Goal: Task Accomplishment & Management: Complete application form

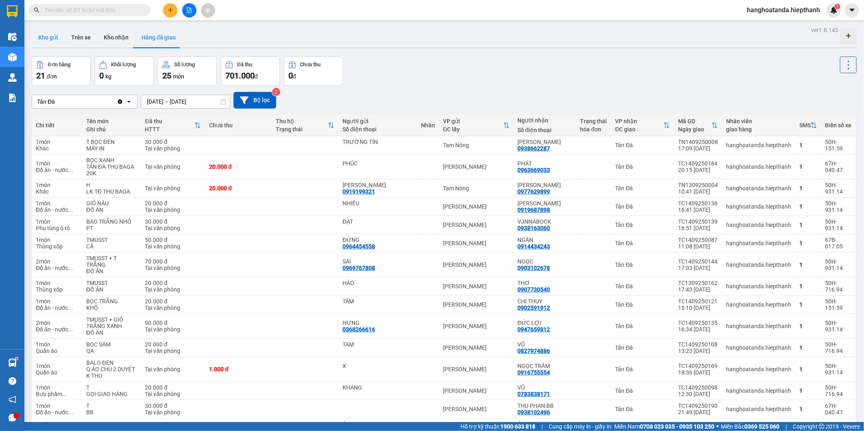
click at [51, 36] on button "Kho gửi" at bounding box center [48, 38] width 33 height 20
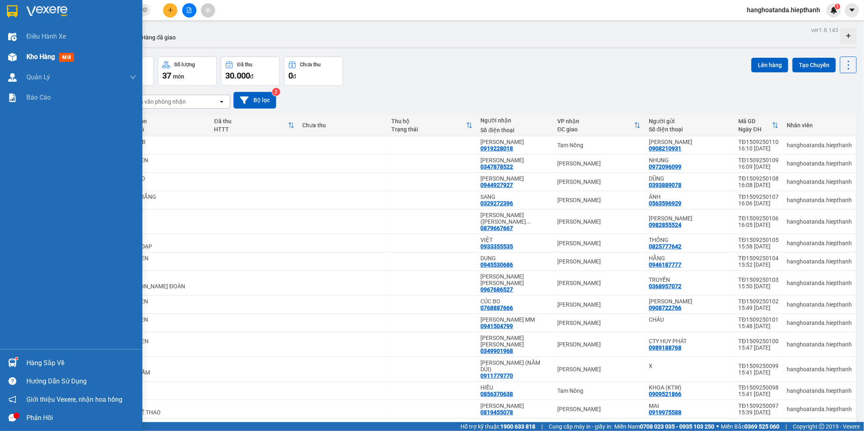
click at [20, 55] on div "Kho hàng mới" at bounding box center [71, 57] width 142 height 20
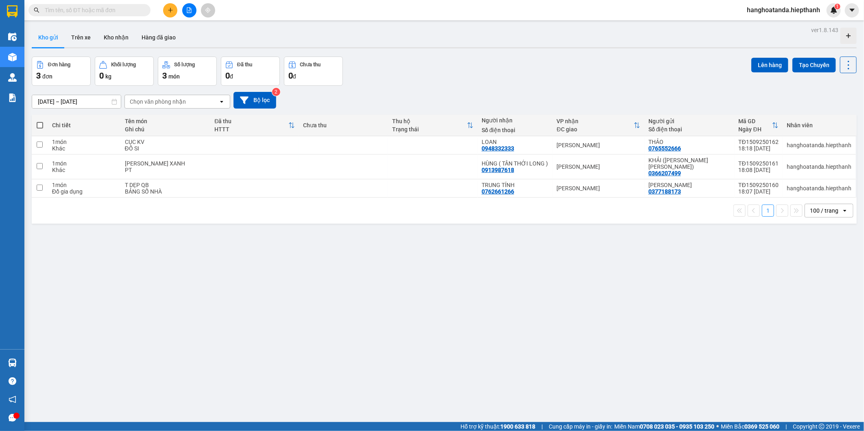
click at [299, 282] on div "ver 1.8.143 Kho gửi Trên xe [PERSON_NAME] Hàng đã [PERSON_NAME] hàng 3 đơn [PER…" at bounding box center [443, 239] width 831 height 431
click at [193, 9] on button at bounding box center [189, 10] width 14 height 14
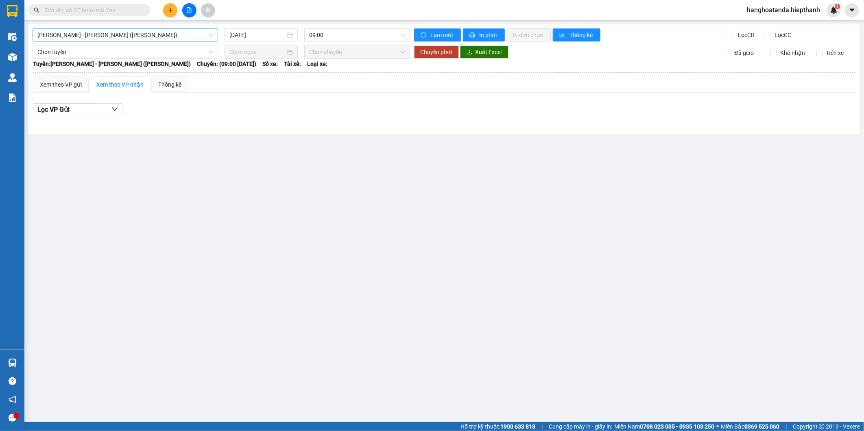
drag, startPoint x: 135, startPoint y: 29, endPoint x: 132, endPoint y: 36, distance: 7.6
click at [134, 31] on span "[PERSON_NAME] - [PERSON_NAME] ([PERSON_NAME])" at bounding box center [125, 35] width 176 height 12
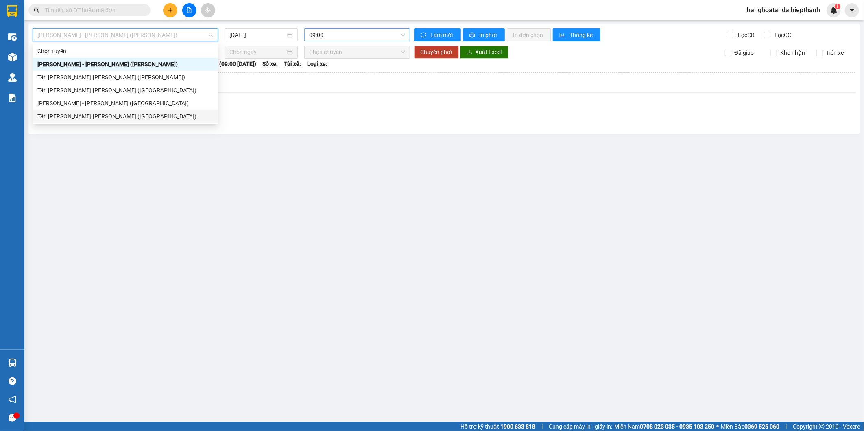
drag, startPoint x: 102, startPoint y: 114, endPoint x: 331, endPoint y: 32, distance: 243.6
click at [102, 114] on div "Tân [PERSON_NAME] [PERSON_NAME] ([GEOGRAPHIC_DATA])" at bounding box center [125, 116] width 176 height 9
type input "[DATE]"
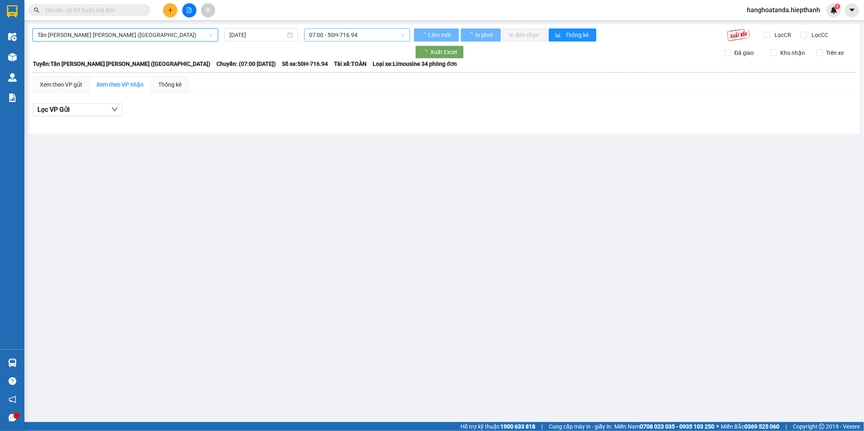
click at [354, 33] on span "07:00 - 50H-716.94" at bounding box center [357, 35] width 96 height 12
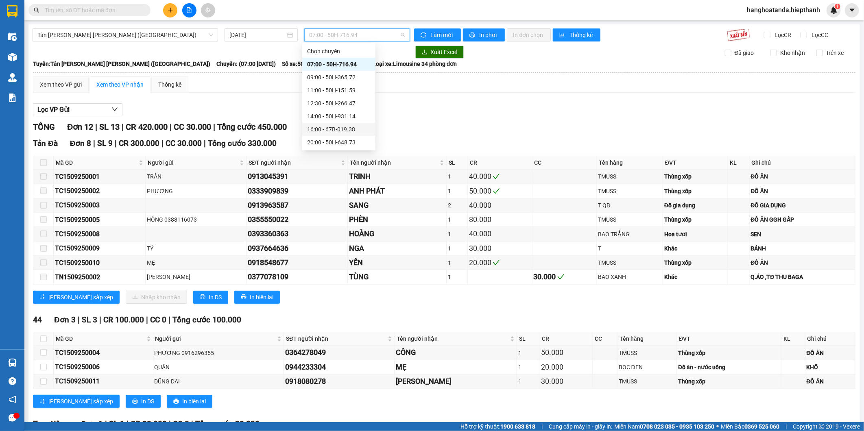
drag, startPoint x: 331, startPoint y: 119, endPoint x: 336, endPoint y: 118, distance: 4.9
click at [331, 118] on div "14:00 - 50H-931.14" at bounding box center [338, 116] width 63 height 9
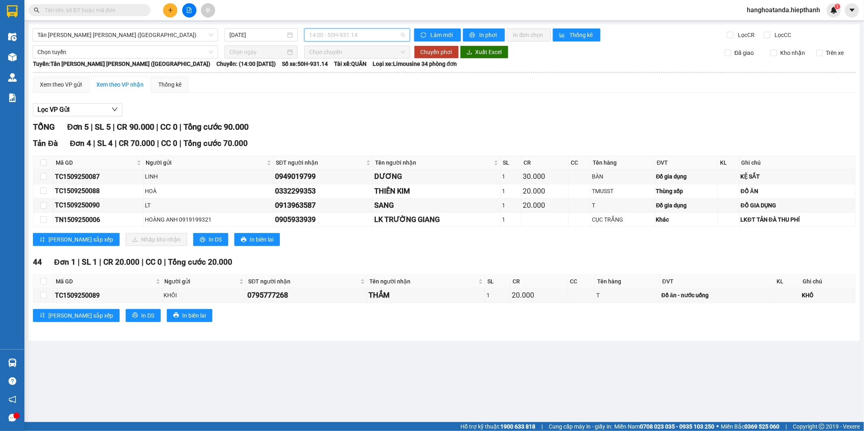
click at [324, 34] on span "14:00 - 50H-931.14" at bounding box center [357, 35] width 96 height 12
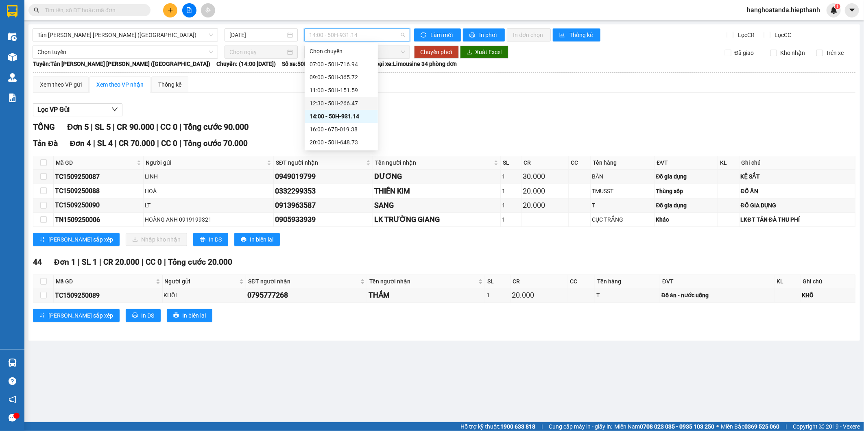
click at [328, 104] on div "12:30 - 50H-266.47" at bounding box center [340, 103] width 63 height 9
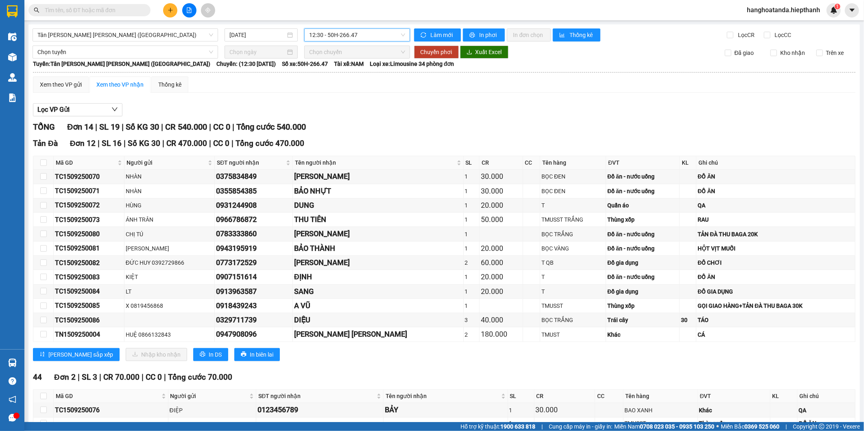
click at [373, 131] on div "TỔNG Đơn 14 | SL 19 | Số KG 30 | CR 540.000 | CC 0 | Tổng cước 540.000" at bounding box center [444, 127] width 822 height 13
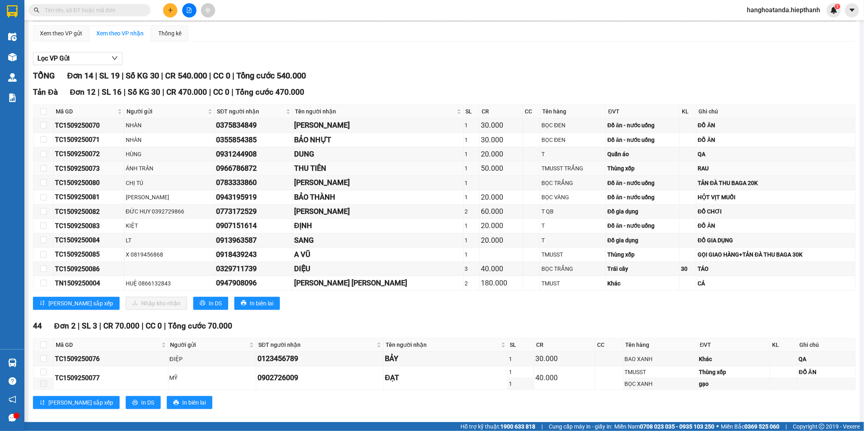
scroll to position [62, 0]
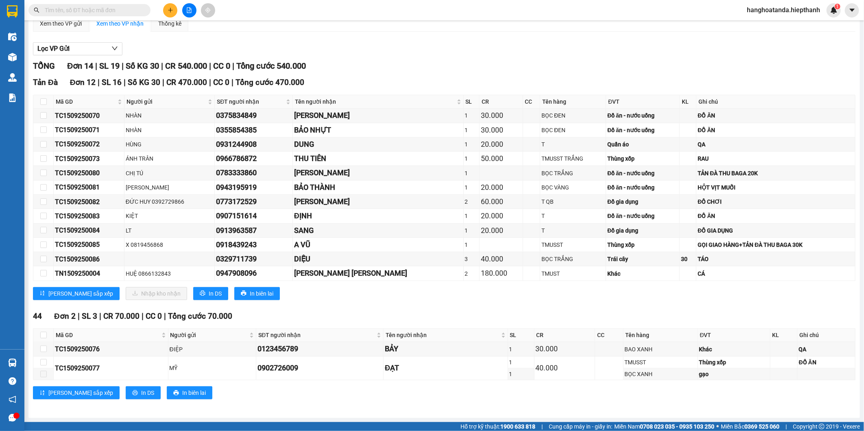
click at [638, 67] on div "TỔNG Đơn 14 | SL 19 | Số KG 30 | CR 540.000 | CC 0 | Tổng cước 540.000" at bounding box center [444, 66] width 822 height 13
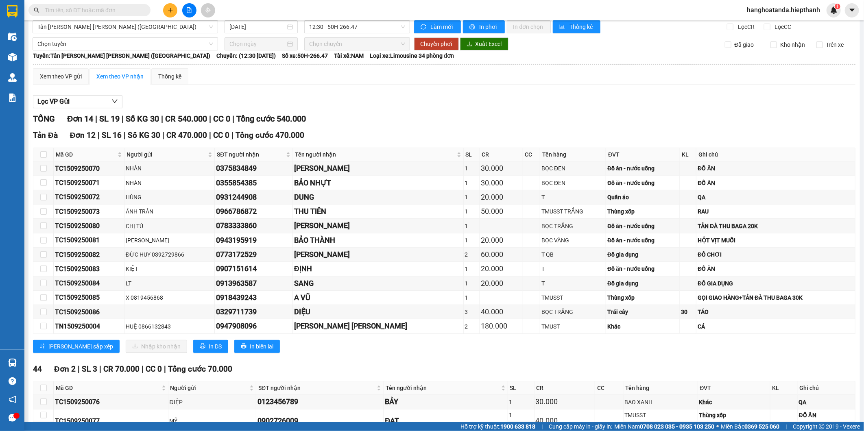
scroll to position [0, 0]
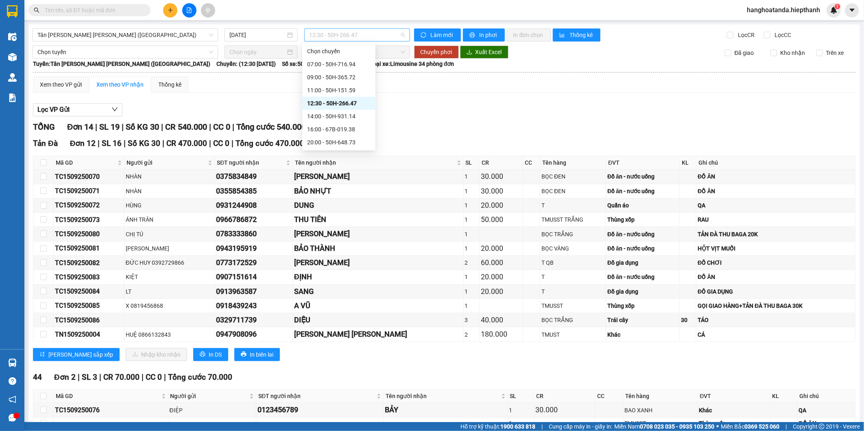
click at [360, 35] on span "12:30 - 50H-266.47" at bounding box center [357, 35] width 96 height 12
click at [324, 92] on div "11:00 - 50H-151.59" at bounding box center [338, 90] width 63 height 9
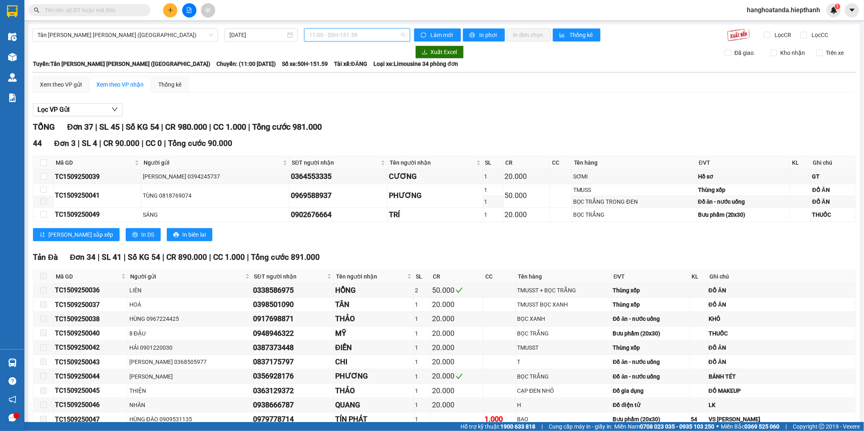
click at [358, 30] on span "11:00 - 50H-151.59" at bounding box center [357, 35] width 96 height 12
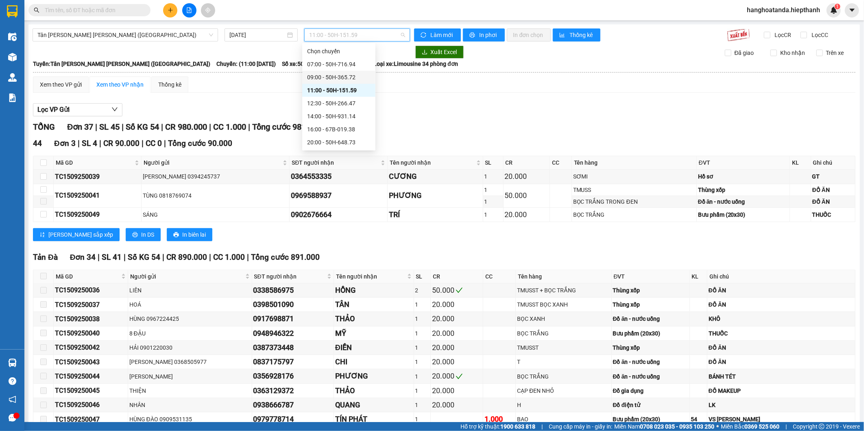
click at [338, 76] on div "09:00 - 50H-365.72" at bounding box center [338, 77] width 63 height 9
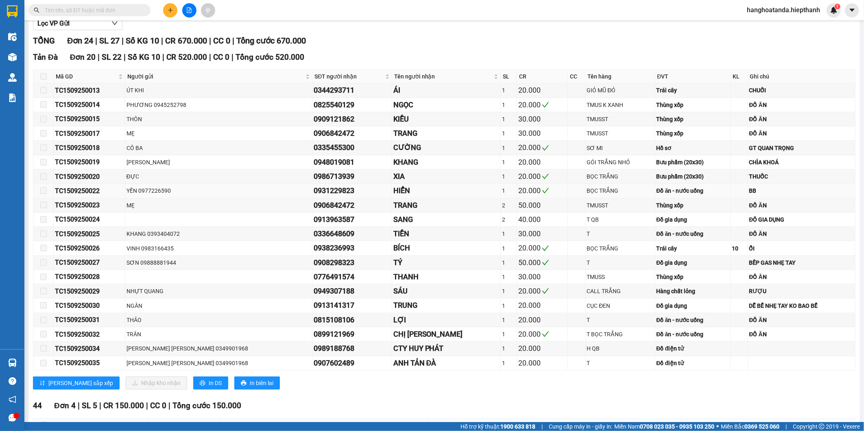
scroll to position [205, 0]
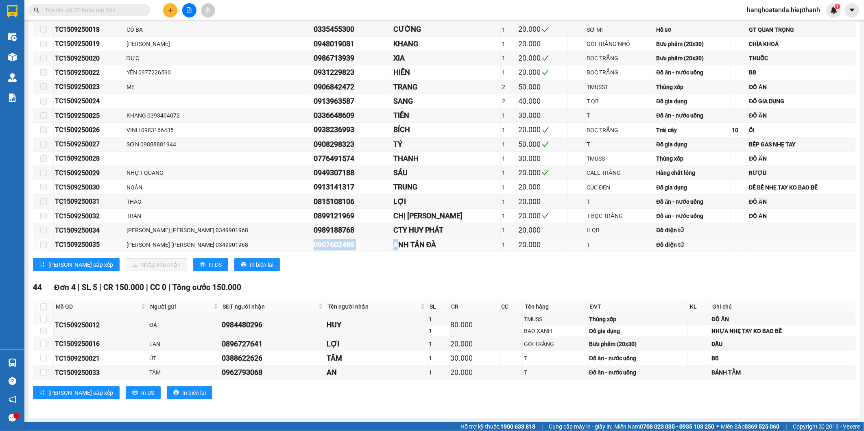
drag, startPoint x: 282, startPoint y: 242, endPoint x: 372, endPoint y: 242, distance: 89.8
click at [372, 242] on tr "TC1509250035 [PERSON_NAME] [PERSON_NAME] 0349901968 0907602489 [PERSON_NAME][GE…" at bounding box center [444, 245] width 822 height 14
copy tr "0907602489 A"
drag, startPoint x: 330, startPoint y: 228, endPoint x: 307, endPoint y: 254, distance: 34.8
click at [330, 229] on div "0989188768" at bounding box center [351, 229] width 76 height 11
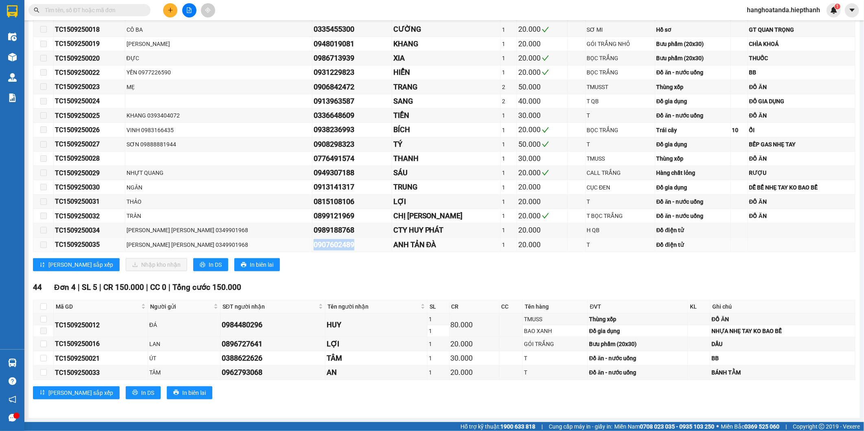
drag, startPoint x: 281, startPoint y: 245, endPoint x: 325, endPoint y: 245, distance: 44.3
click at [325, 245] on div "0907602489" at bounding box center [351, 244] width 76 height 11
copy div "0907602489"
click at [124, 9] on input "text" at bounding box center [93, 10] width 96 height 9
paste input "0907602489"
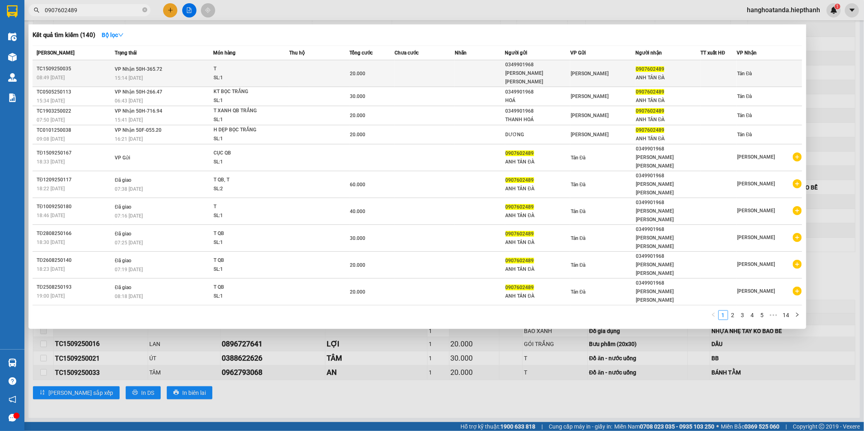
type input "0907602489"
click at [472, 65] on td at bounding box center [480, 73] width 50 height 27
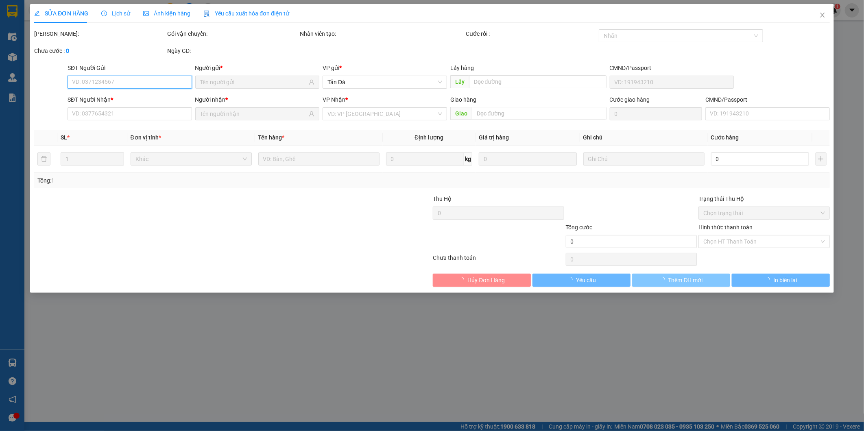
type input "0349901968"
type input "[PERSON_NAME] [PERSON_NAME]"
type input "0907602489"
type input "ANH TẢN ĐÀ"
type input "20.000"
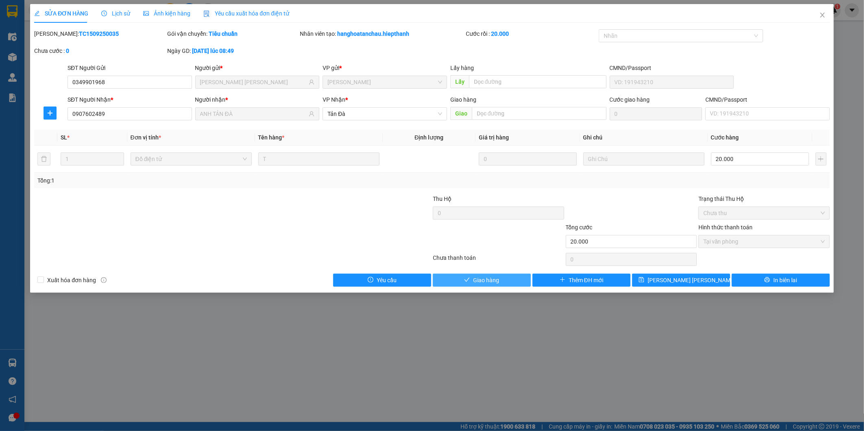
drag, startPoint x: 505, startPoint y: 279, endPoint x: 510, endPoint y: 278, distance: 5.1
click at [505, 279] on button "Giao hàng" at bounding box center [482, 280] width 98 height 13
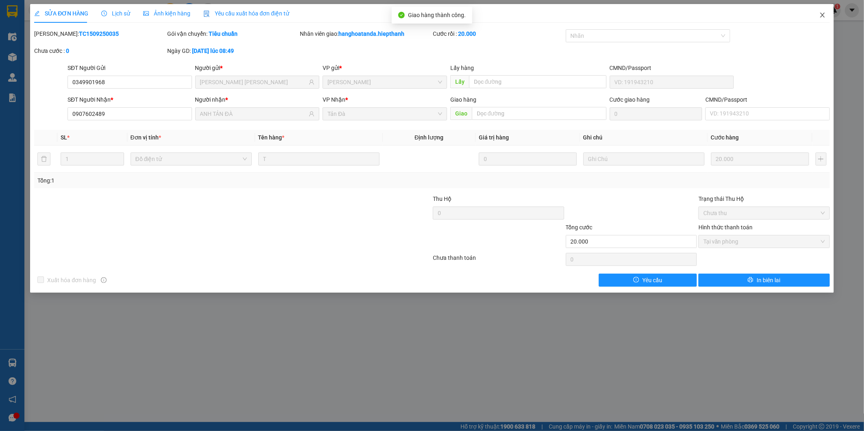
click at [826, 17] on span "Close" at bounding box center [822, 15] width 23 height 23
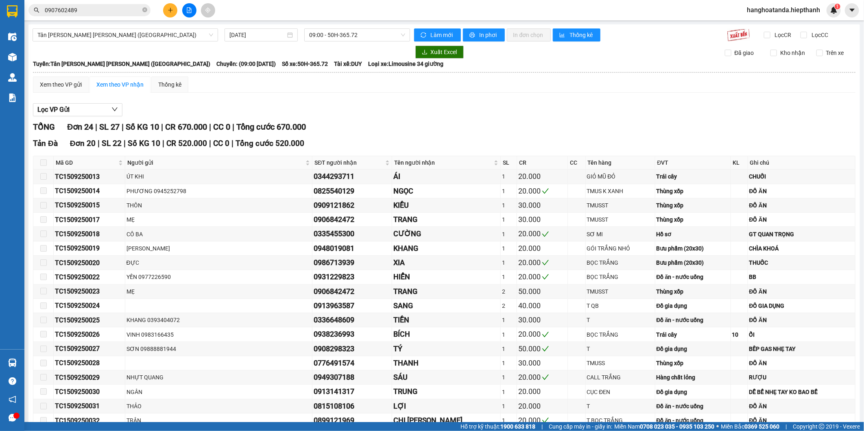
click at [524, 152] on div "[GEOGRAPHIC_DATA] 20 | SL 22 | Số KG 10 | CR 520.000 | CC 0 | [PERSON_NAME] 520…" at bounding box center [444, 309] width 822 height 344
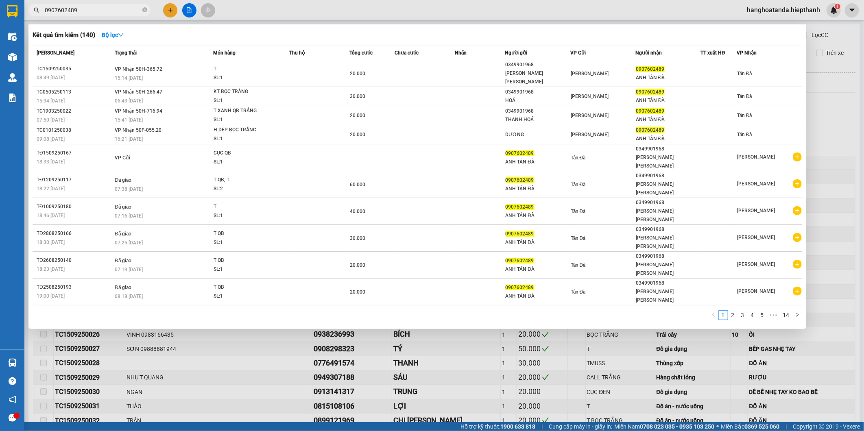
click at [127, 9] on input "0907602489" at bounding box center [93, 10] width 96 height 9
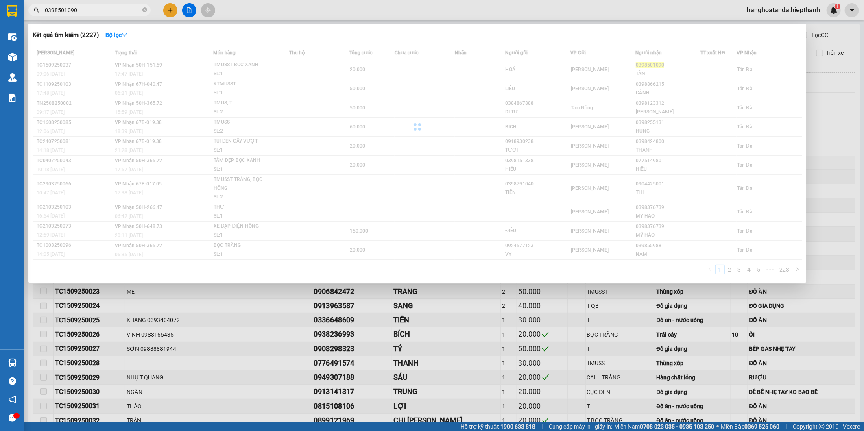
type input "0398501090"
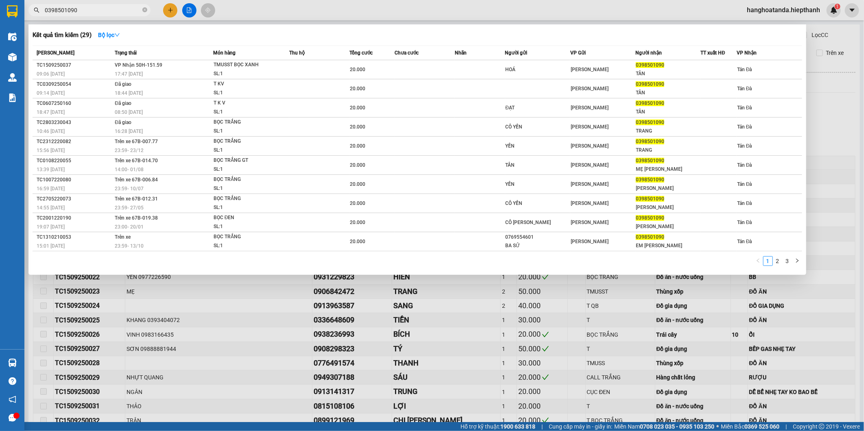
click at [274, 71] on div "SL: 1" at bounding box center [243, 74] width 61 height 9
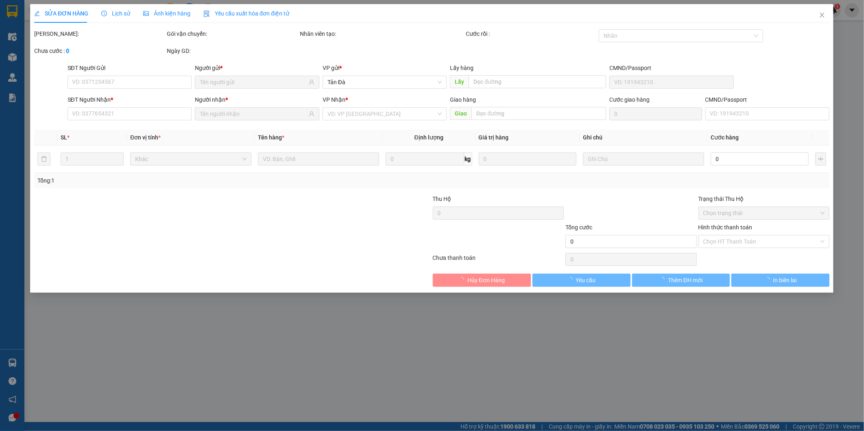
type input "HOÁ"
type input "0398501090"
type input "TÂN"
type input "20.000"
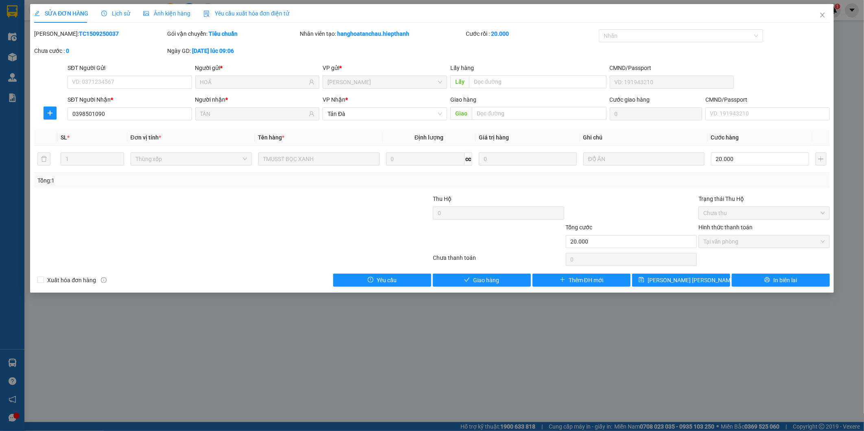
click at [306, 216] on div at bounding box center [365, 208] width 133 height 28
click at [472, 276] on button "Giao hàng" at bounding box center [482, 280] width 98 height 13
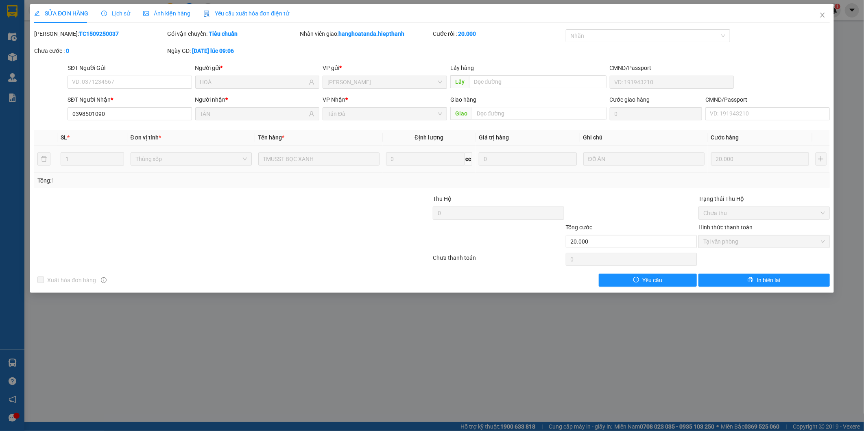
drag, startPoint x: 555, startPoint y: 189, endPoint x: 622, endPoint y: 159, distance: 73.7
click at [555, 189] on div "Total Paid Fee 20.000 Total UnPaid Fee 0 Cash Collection Total Fee Mã ĐH: TC150…" at bounding box center [431, 157] width 795 height 257
click at [829, 11] on span "Close" at bounding box center [822, 15] width 23 height 23
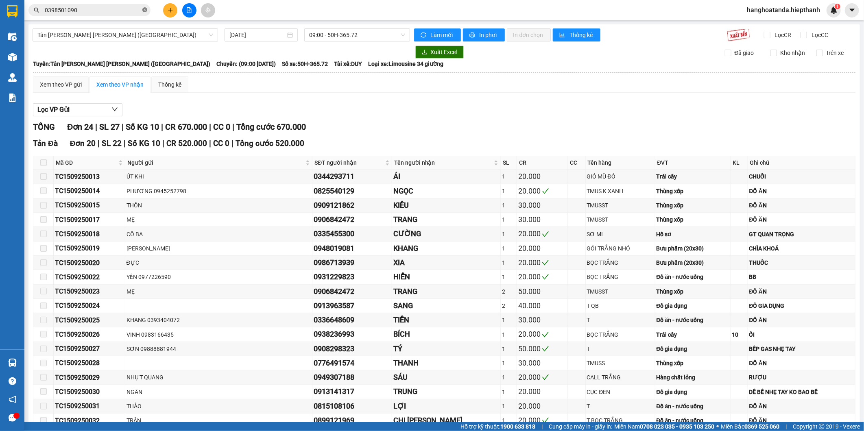
click at [144, 9] on icon "close-circle" at bounding box center [144, 9] width 5 height 5
click at [96, 9] on input "text" at bounding box center [93, 10] width 96 height 9
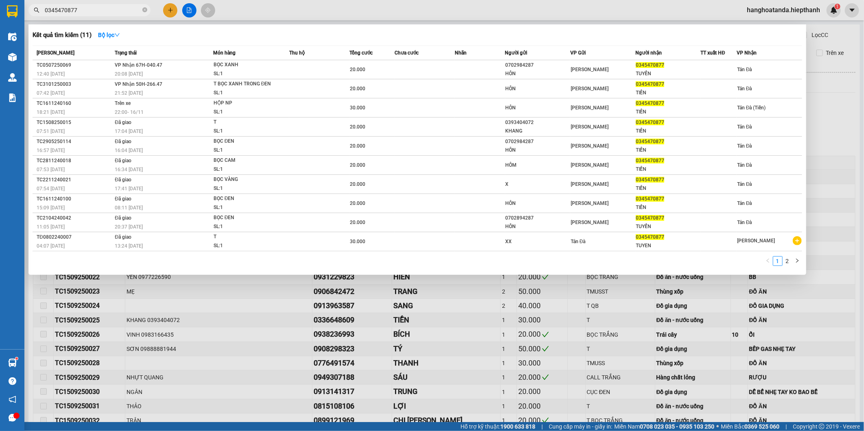
click at [96, 7] on input "0345470877" at bounding box center [93, 10] width 96 height 9
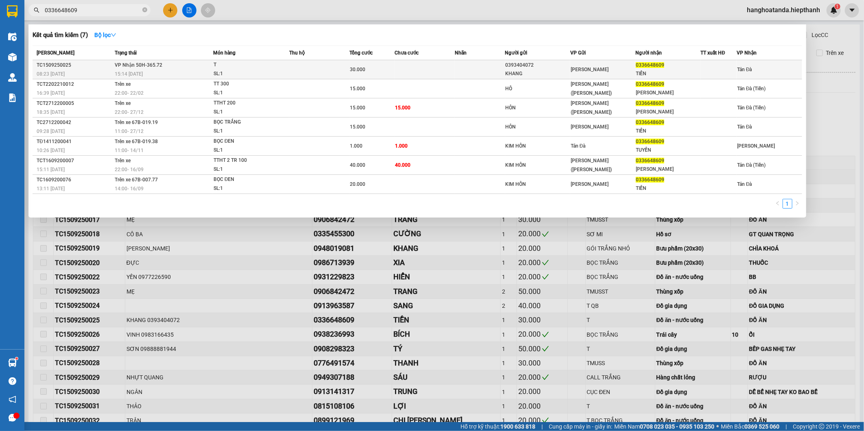
type input "0336648609"
click at [336, 67] on td at bounding box center [319, 69] width 60 height 19
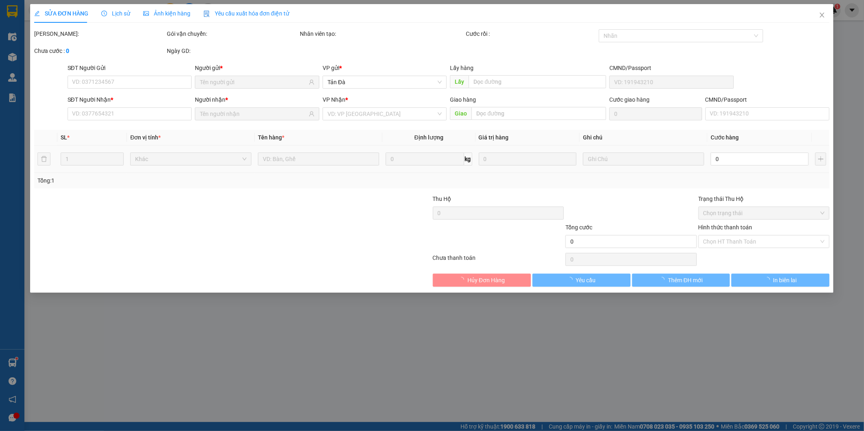
type input "0393404072"
type input "KHANG"
type input "0336648609"
type input "TIỀN"
type input "30.000"
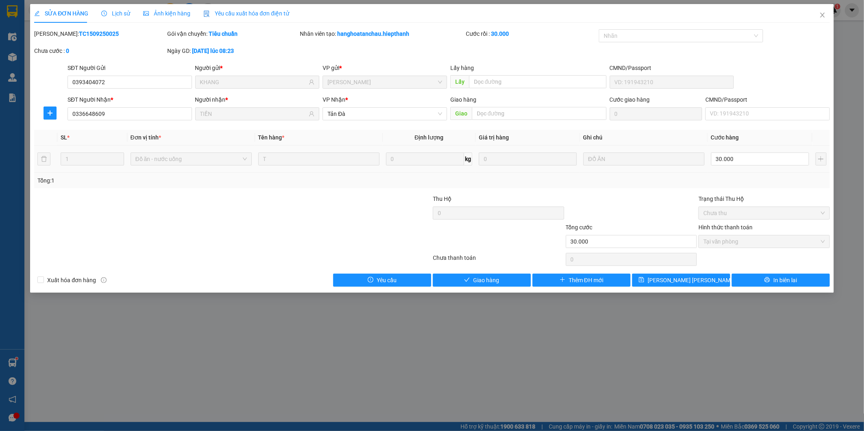
click at [321, 209] on div at bounding box center [365, 208] width 133 height 28
drag, startPoint x: 485, startPoint y: 289, endPoint x: 491, endPoint y: 285, distance: 7.0
click at [485, 289] on div "SỬA ĐƠN HÀNG Lịch sử [PERSON_NAME] hàng Yêu cầu xuất [PERSON_NAME] điện tử Tota…" at bounding box center [431, 148] width 803 height 289
drag, startPoint x: 491, startPoint y: 285, endPoint x: 500, endPoint y: 278, distance: 11.6
click at [491, 285] on button "Giao hàng" at bounding box center [482, 280] width 98 height 13
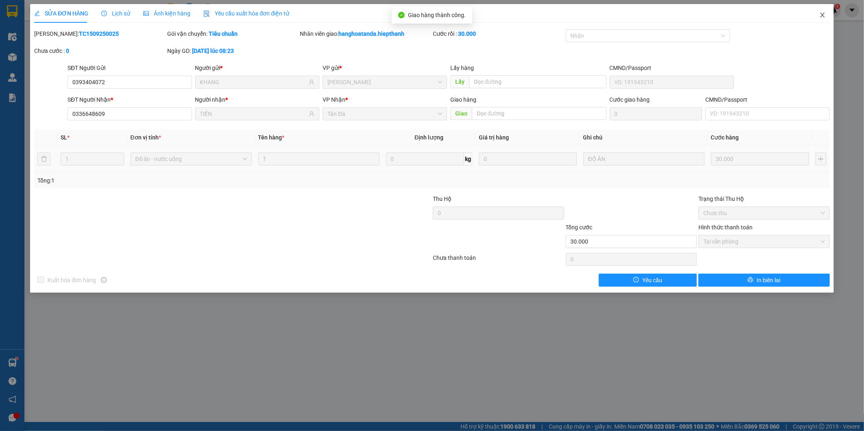
click at [823, 17] on icon "close" at bounding box center [822, 15] width 7 height 7
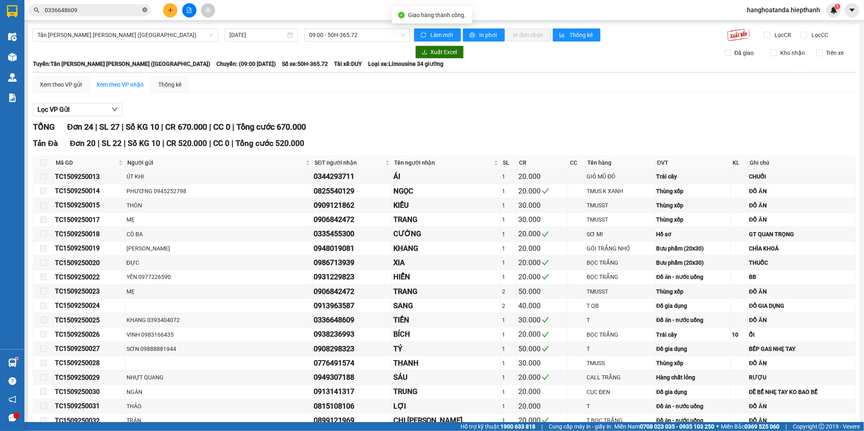
click at [144, 10] on icon "close-circle" at bounding box center [144, 9] width 5 height 5
click at [100, 10] on input "text" at bounding box center [93, 10] width 96 height 9
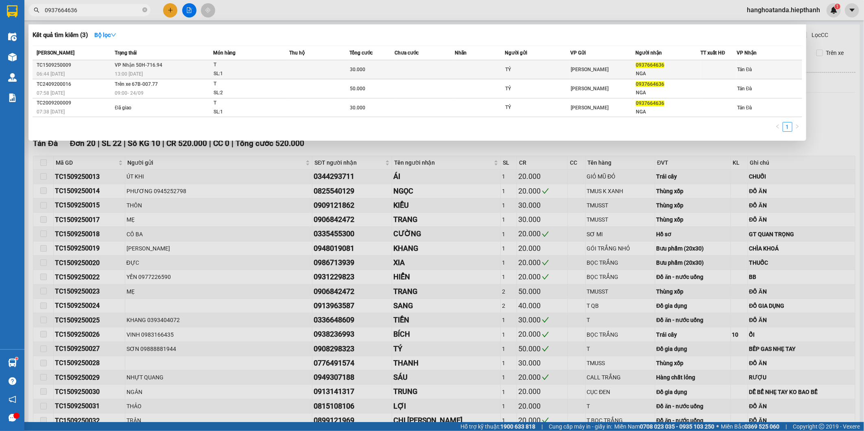
click at [265, 71] on div "SL: 1" at bounding box center [243, 74] width 61 height 9
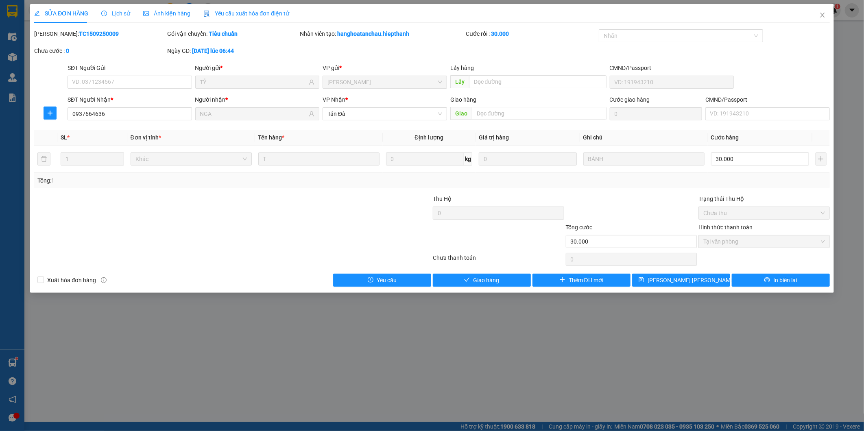
click at [322, 213] on div at bounding box center [365, 208] width 133 height 28
click at [478, 274] on button "Giao hàng" at bounding box center [482, 280] width 98 height 13
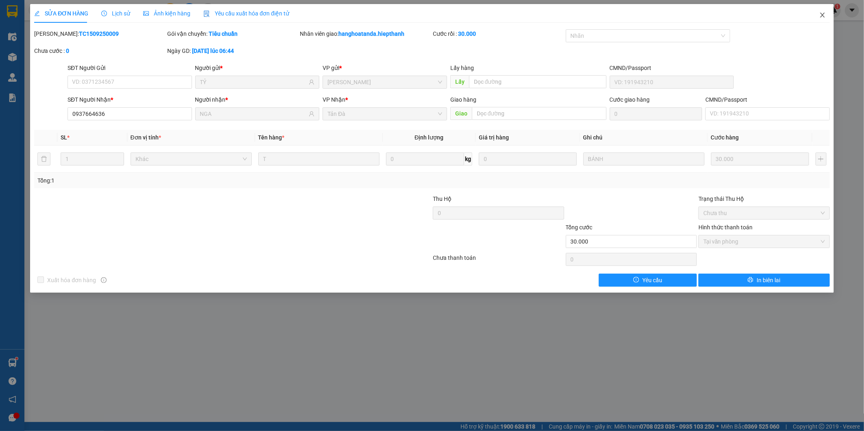
drag, startPoint x: 826, startPoint y: 15, endPoint x: 185, endPoint y: 18, distance: 640.3
click at [826, 15] on span "Close" at bounding box center [822, 15] width 23 height 23
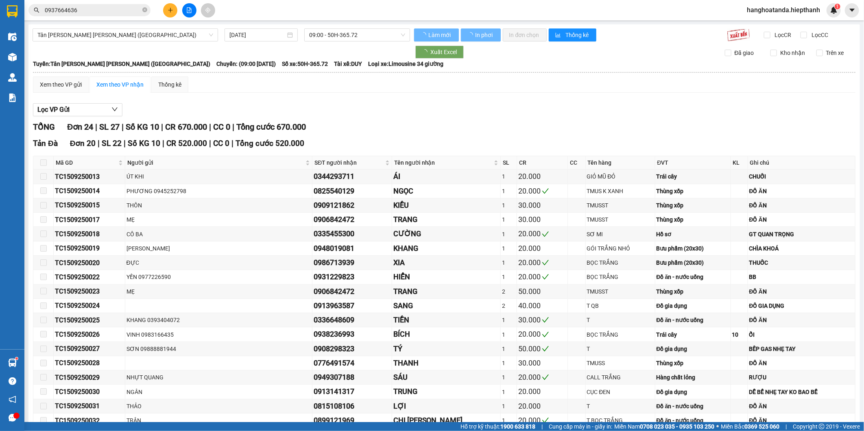
click at [141, 7] on span "0937664636" at bounding box center [89, 10] width 122 height 12
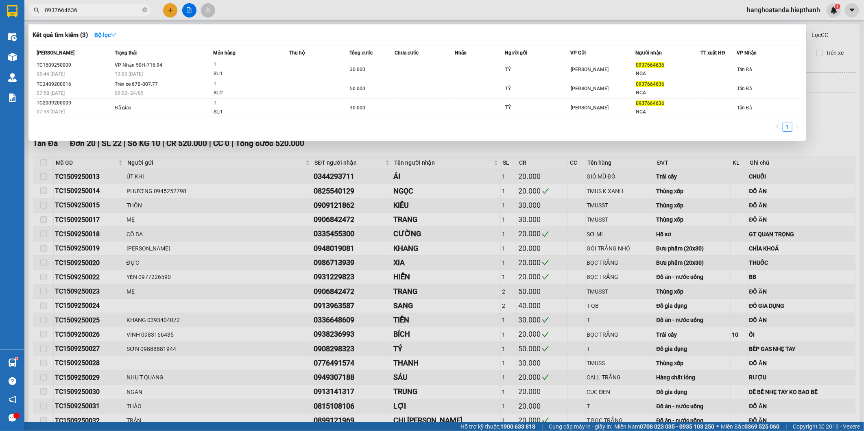
click at [124, 11] on input "0937664636" at bounding box center [93, 10] width 96 height 9
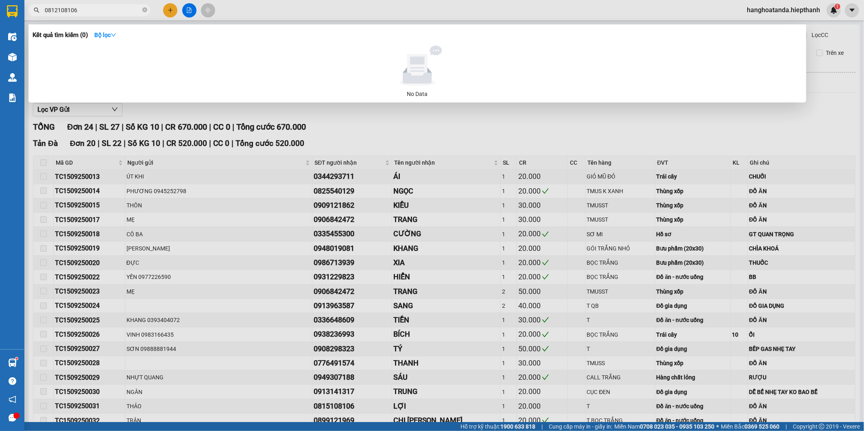
click at [115, 9] on input "0812108106" at bounding box center [93, 10] width 96 height 9
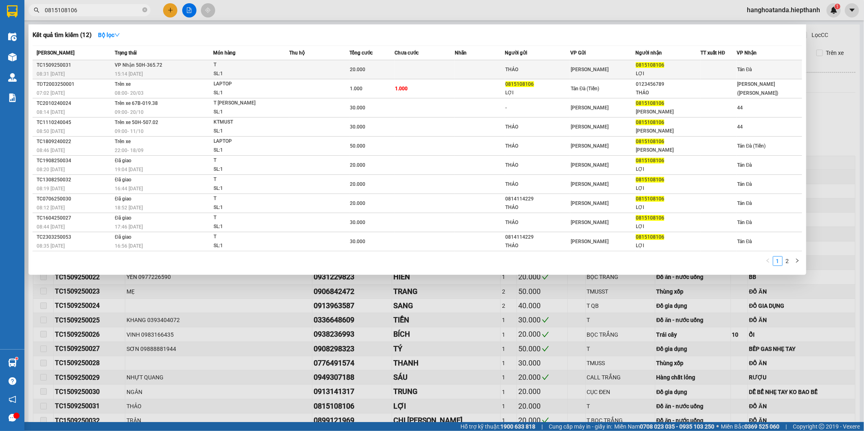
type input "0815108106"
click at [204, 65] on td "[PERSON_NAME] 50H-365.72 15:14 [DATE]" at bounding box center [163, 69] width 100 height 19
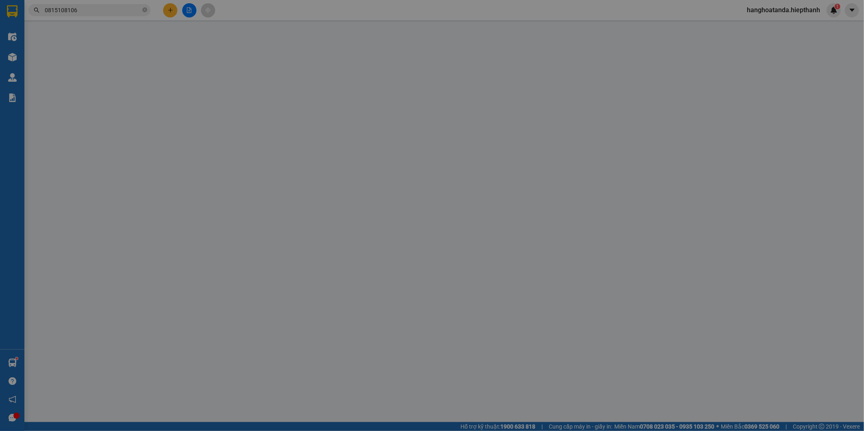
type input "THẢO"
type input "0815108106"
type input "LỢI"
type input "20.000"
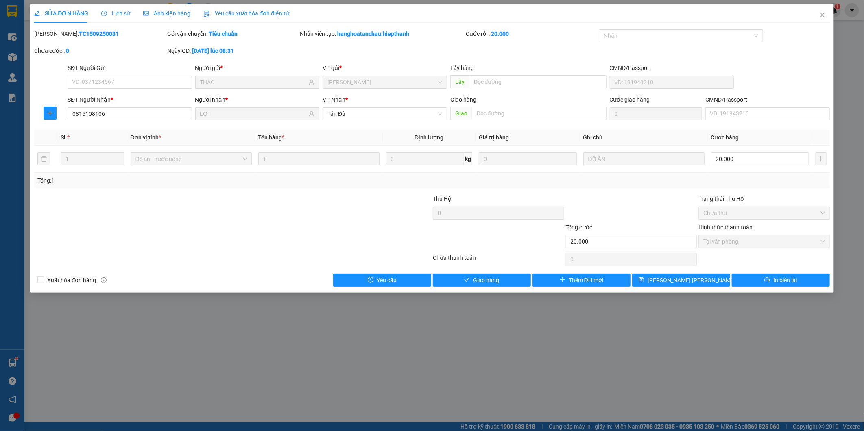
click at [333, 218] on div at bounding box center [365, 208] width 133 height 28
click at [457, 274] on button "Giao hàng" at bounding box center [482, 280] width 98 height 13
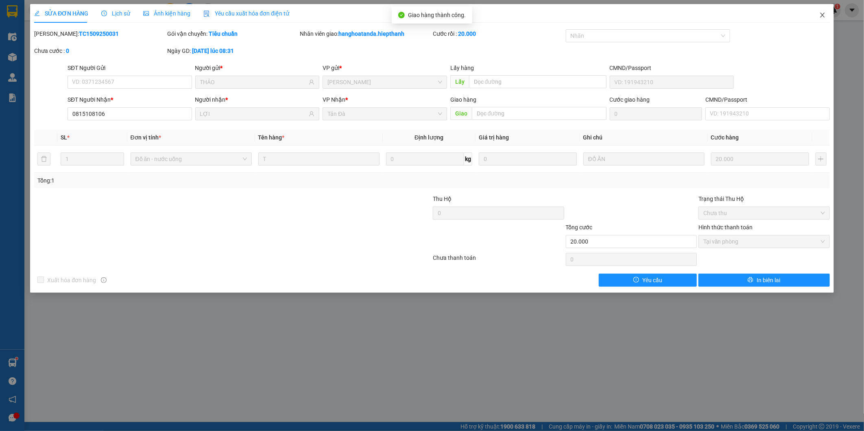
click at [823, 13] on icon "close" at bounding box center [822, 15] width 7 height 7
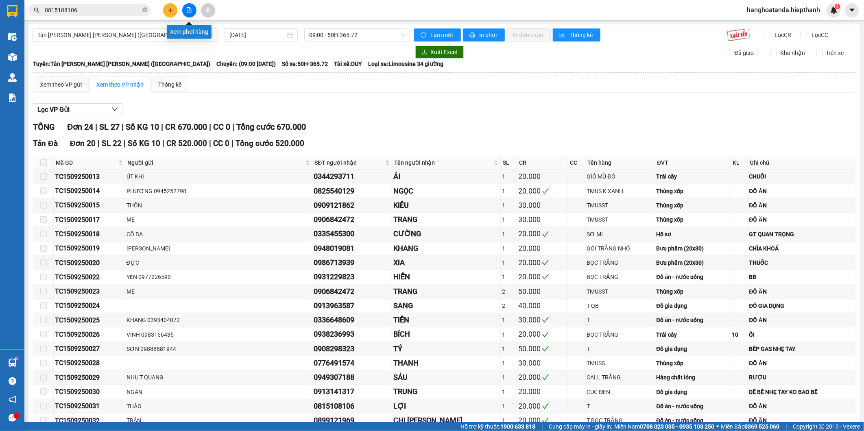
click at [185, 10] on button at bounding box center [189, 10] width 14 height 14
click at [127, 38] on span "Tân [PERSON_NAME] [PERSON_NAME] ([GEOGRAPHIC_DATA])" at bounding box center [125, 35] width 176 height 12
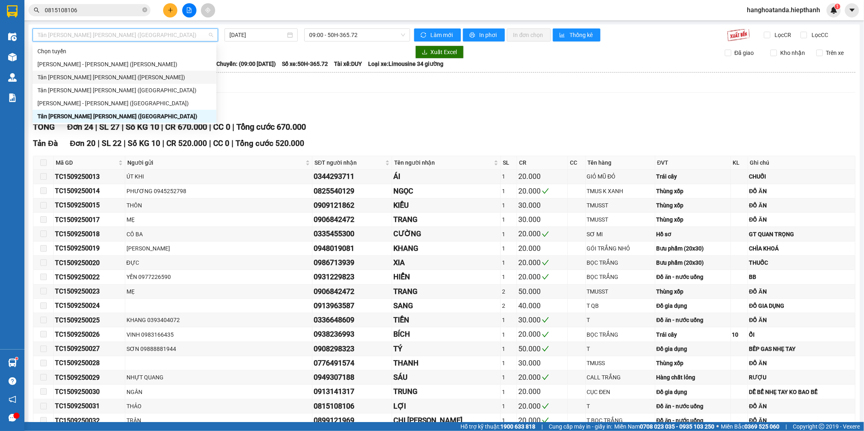
click at [139, 74] on div "Tân [PERSON_NAME] [PERSON_NAME] ([PERSON_NAME])" at bounding box center [124, 77] width 174 height 9
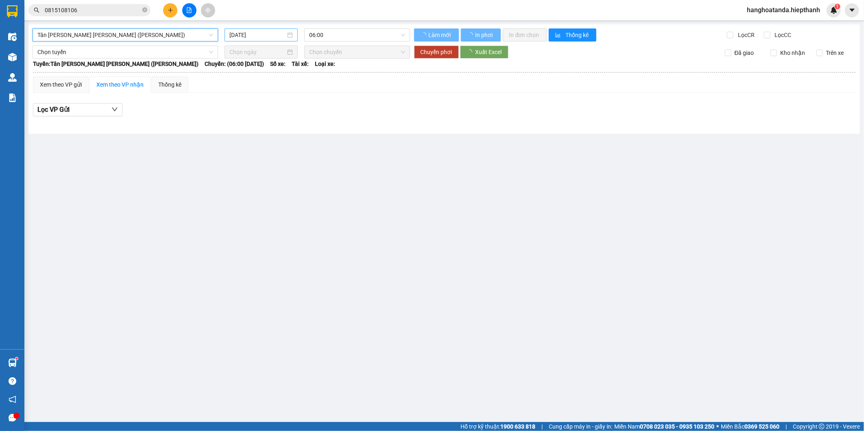
click at [250, 31] on input "[DATE]" at bounding box center [257, 34] width 57 height 9
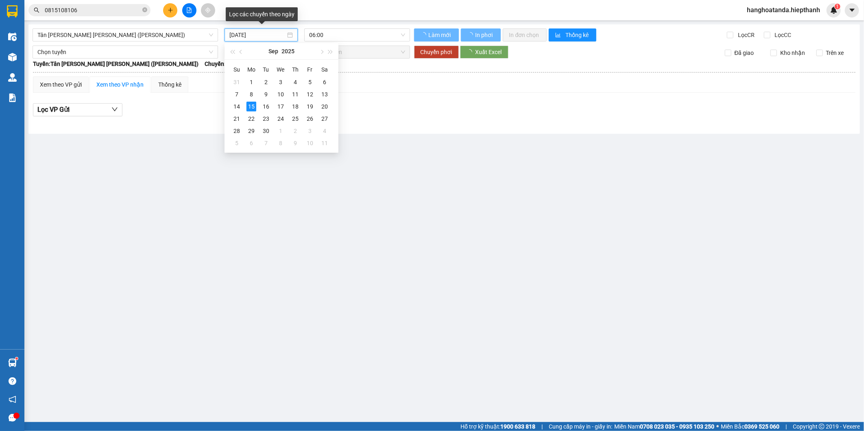
type input "[DATE]"
click at [334, 33] on span "06:00" at bounding box center [357, 35] width 96 height 12
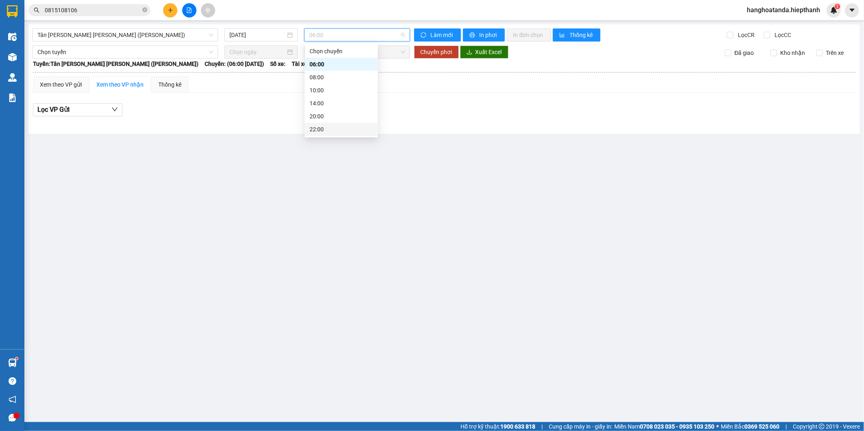
click at [323, 128] on div "22:00" at bounding box center [340, 129] width 63 height 9
